Goal: Find specific page/section

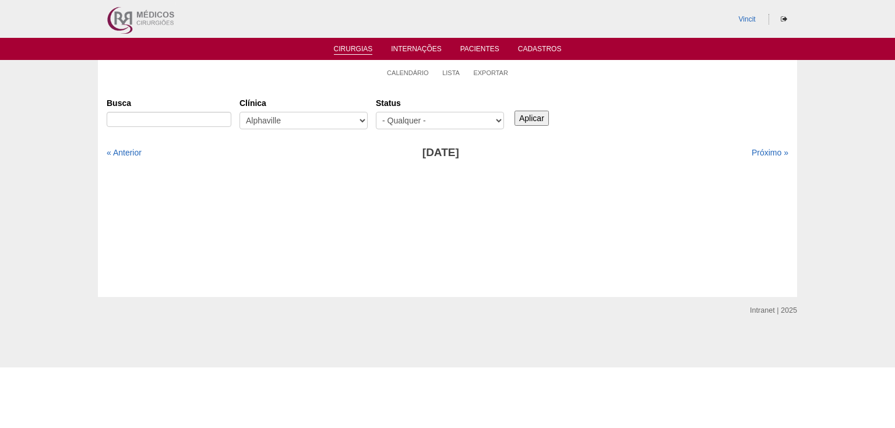
click at [358, 47] on link "Cirurgias" at bounding box center [353, 50] width 39 height 10
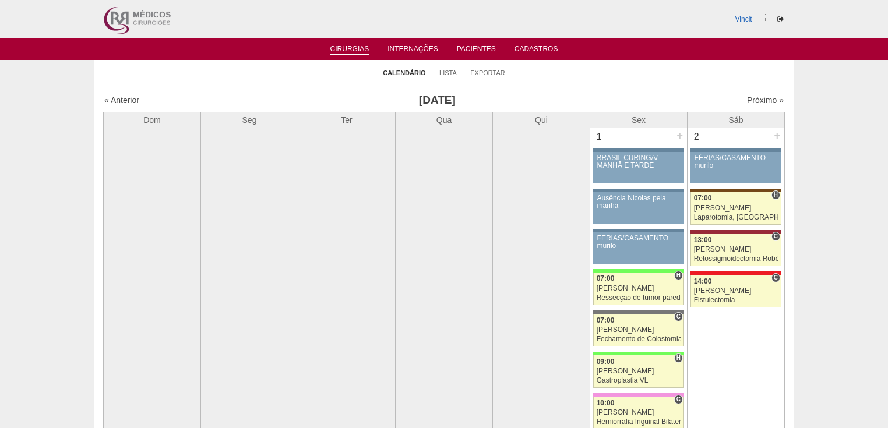
click at [758, 99] on link "Próximo »" at bounding box center [765, 100] width 37 height 9
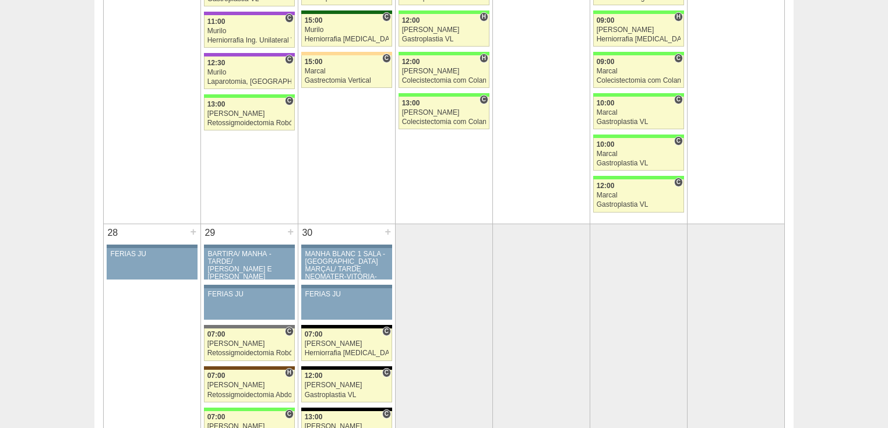
scroll to position [2145, 0]
